Goal: Check status

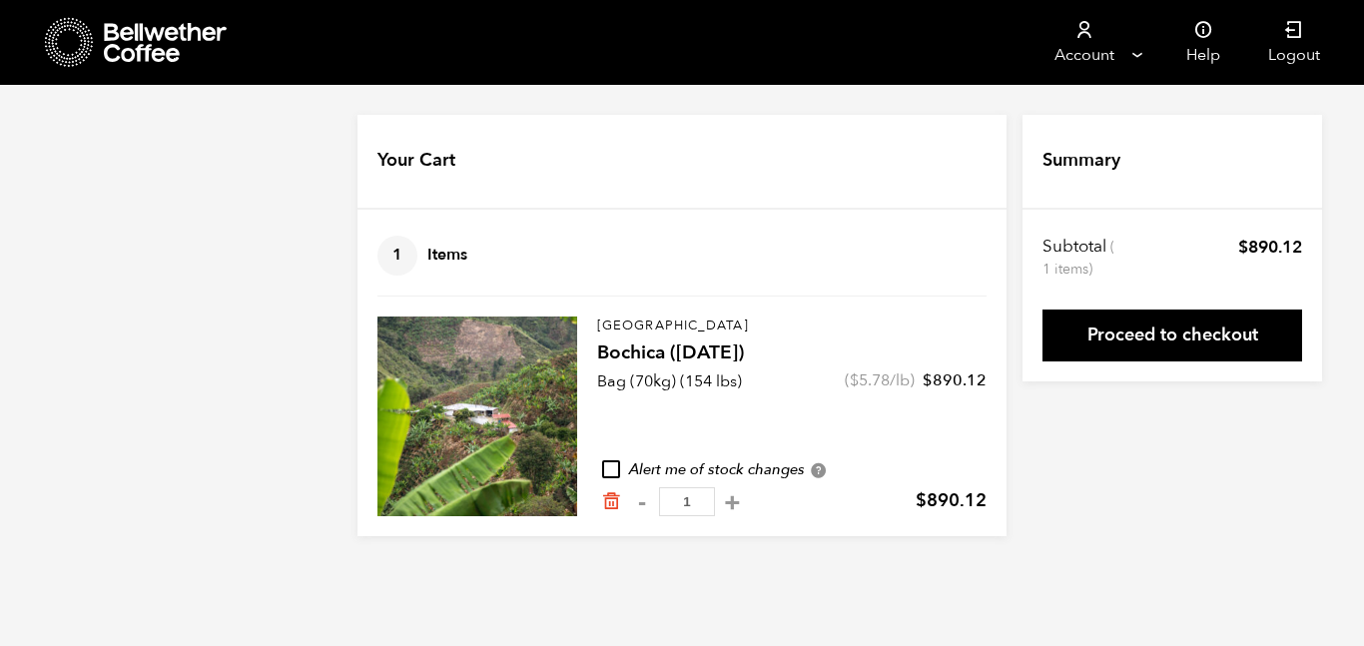
click at [94, 38] on div at bounding box center [137, 42] width 184 height 51
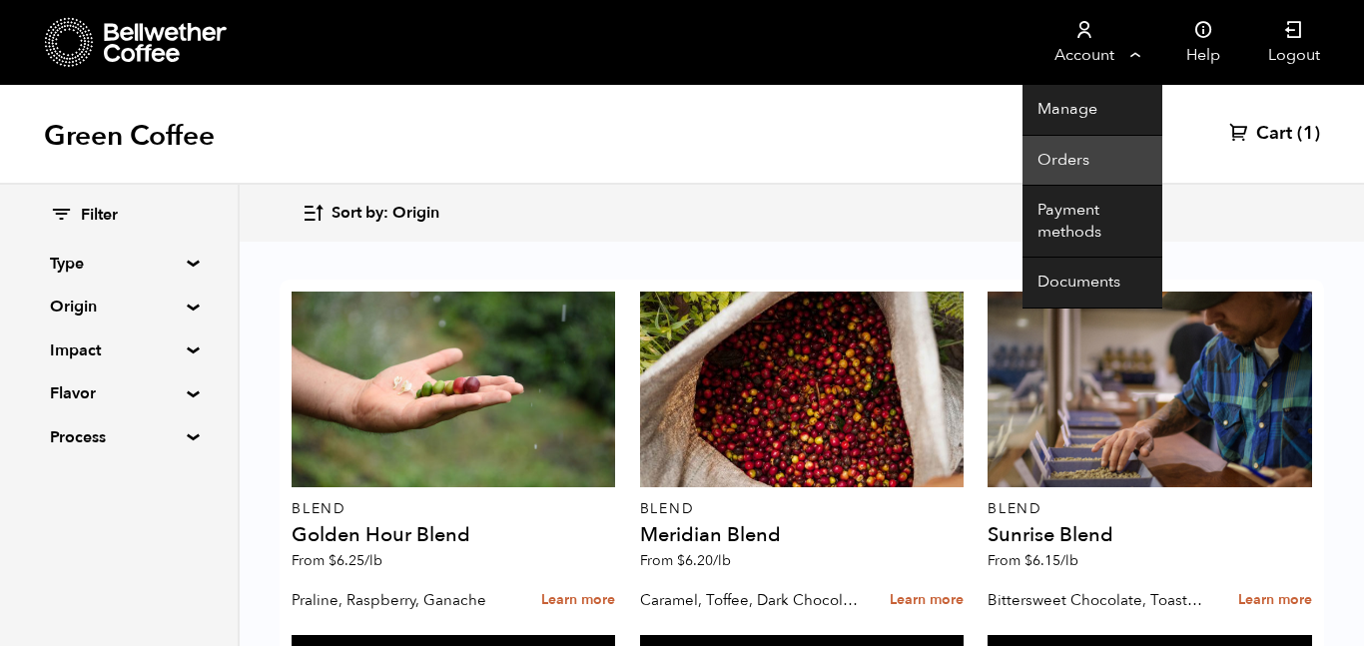
click at [1077, 153] on link "Orders" at bounding box center [1092, 161] width 140 height 51
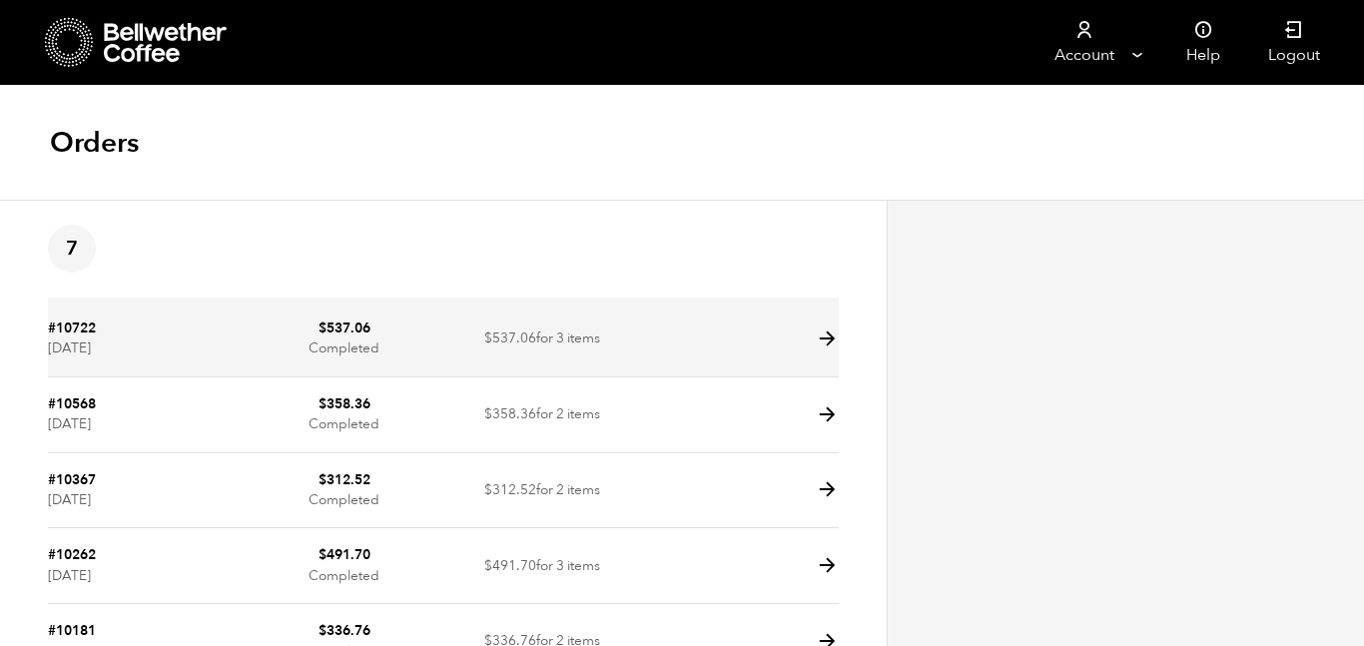
click at [828, 339] on icon at bounding box center [827, 338] width 23 height 23
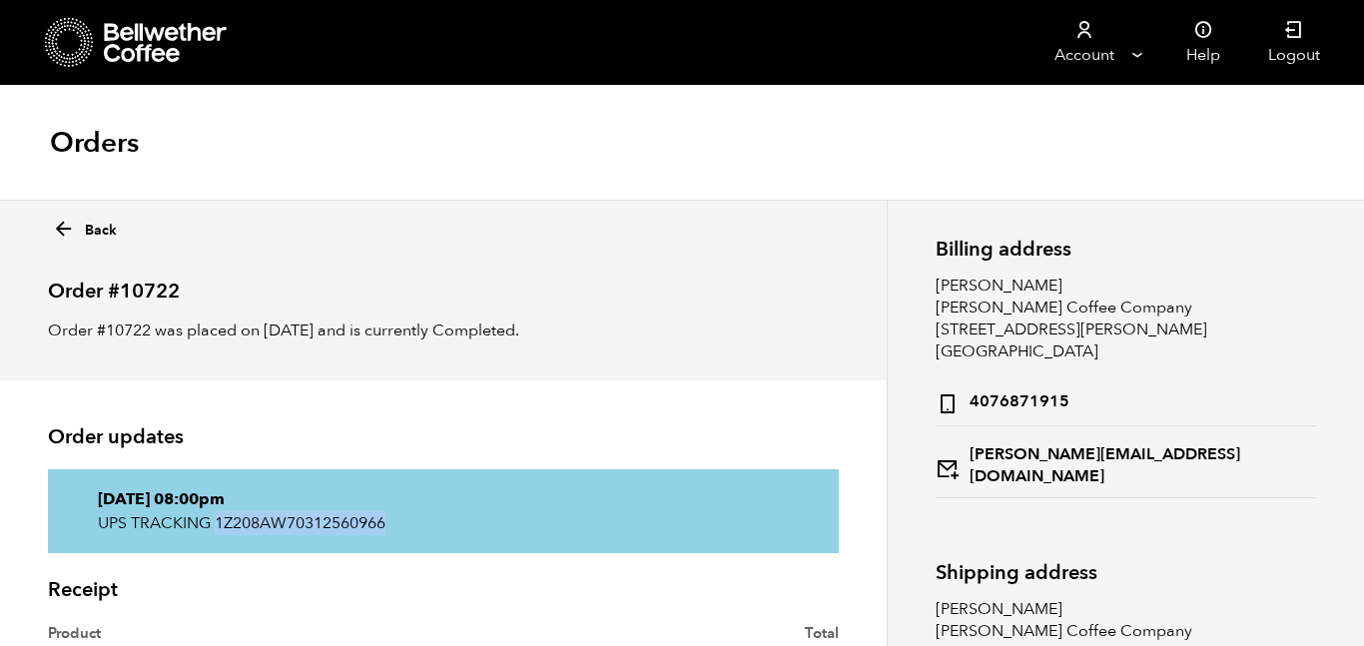
drag, startPoint x: 217, startPoint y: 524, endPoint x: 394, endPoint y: 523, distance: 177.7
click at [394, 523] on p "UPS TRACKING 1Z208AW70312560966" at bounding box center [443, 523] width 691 height 24
copy p "1Z208AW70312560966"
